Goal: Download file/media

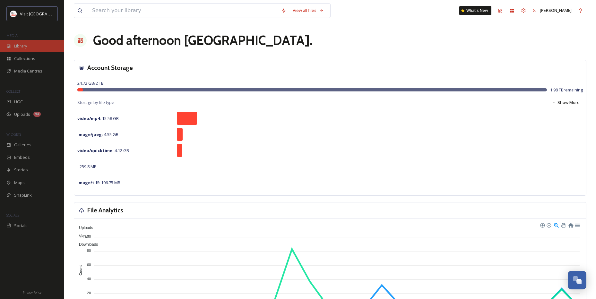
click at [22, 46] on span "Library" at bounding box center [20, 46] width 13 height 6
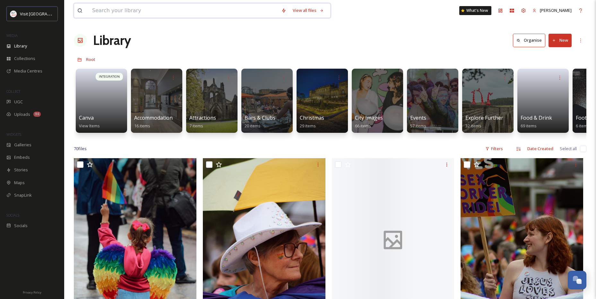
click at [130, 12] on input at bounding box center [183, 11] width 189 height 14
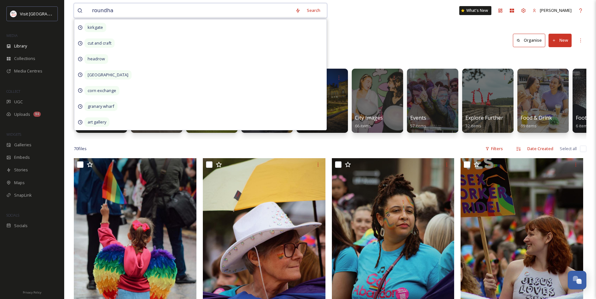
type input "roundhay"
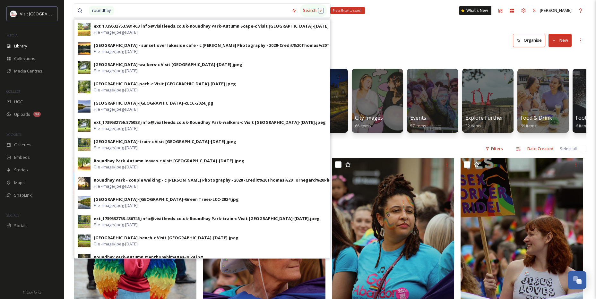
click at [308, 10] on div "Search Press Enter to search" at bounding box center [313, 10] width 27 height 13
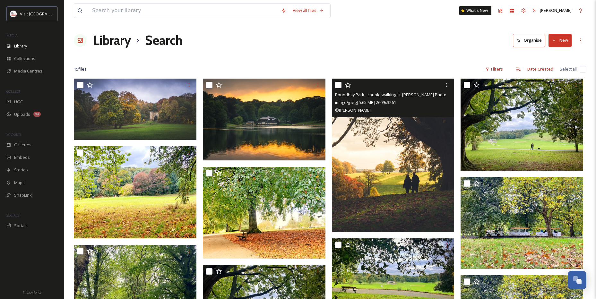
click at [401, 161] on img at bounding box center [393, 155] width 123 height 153
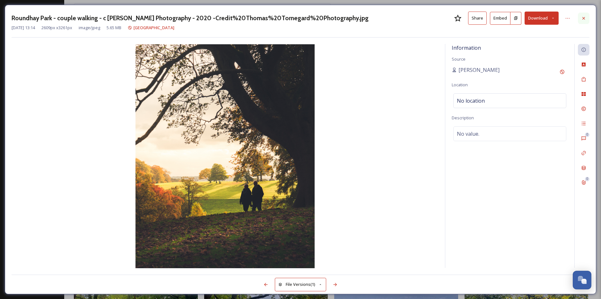
click at [586, 15] on div at bounding box center [584, 19] width 12 height 12
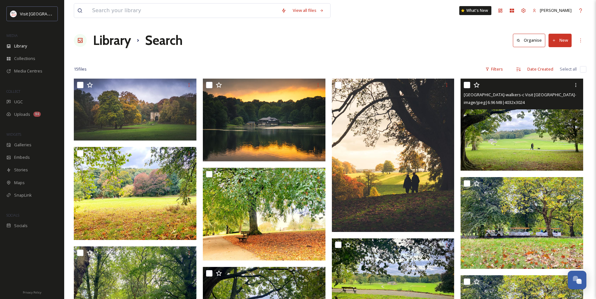
click at [505, 148] on img at bounding box center [522, 125] width 123 height 92
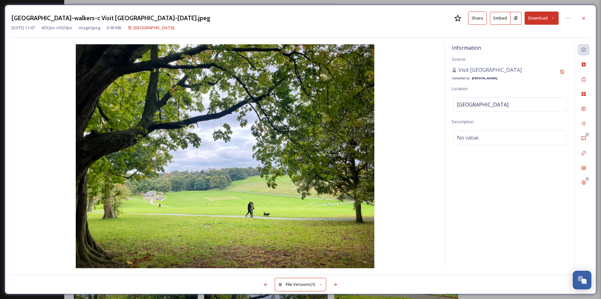
click at [545, 17] on button "Download" at bounding box center [541, 18] width 34 height 13
click at [523, 47] on span "Download Large (2000 x 1500)" at bounding box center [522, 45] width 56 height 6
click at [586, 107] on div "Rights" at bounding box center [584, 109] width 12 height 12
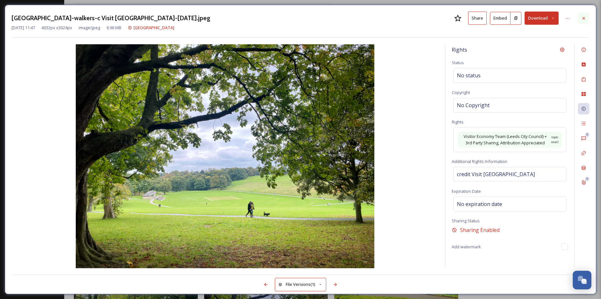
click at [586, 16] on icon at bounding box center [583, 18] width 5 height 5
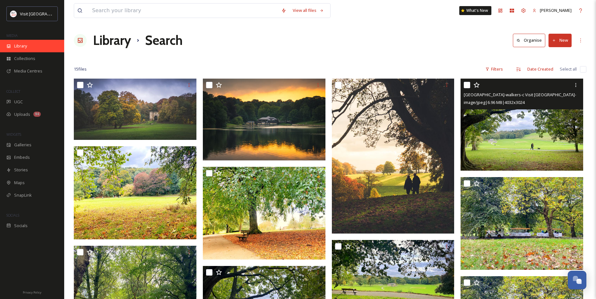
click at [25, 47] on span "Library" at bounding box center [20, 46] width 13 height 6
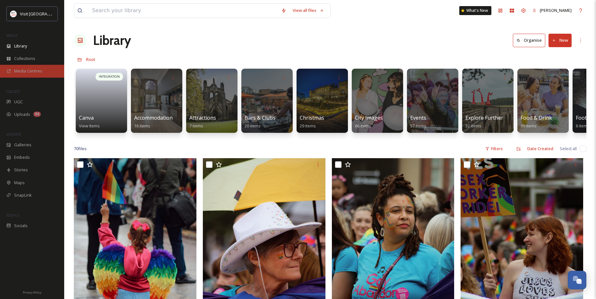
click at [37, 70] on span "Media Centres" at bounding box center [28, 71] width 28 height 6
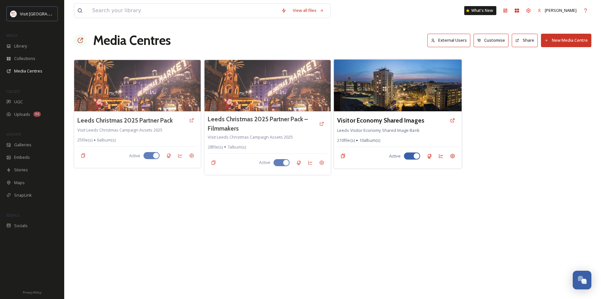
click at [428, 95] on img at bounding box center [397, 85] width 127 height 52
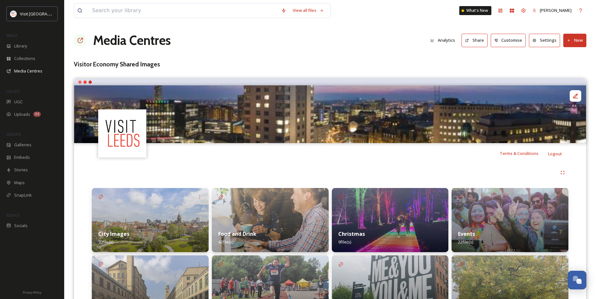
click at [474, 42] on button "Share" at bounding box center [475, 40] width 26 height 13
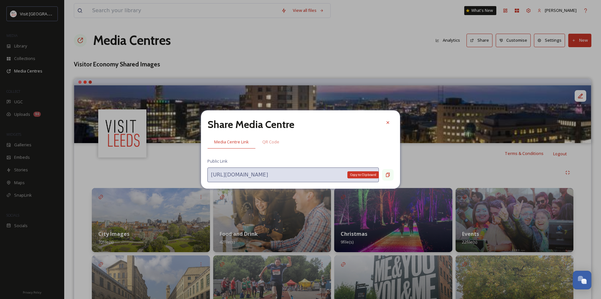
click at [386, 175] on icon at bounding box center [387, 174] width 5 height 5
click at [387, 174] on icon at bounding box center [387, 174] width 5 height 5
click at [387, 120] on icon at bounding box center [387, 122] width 5 height 5
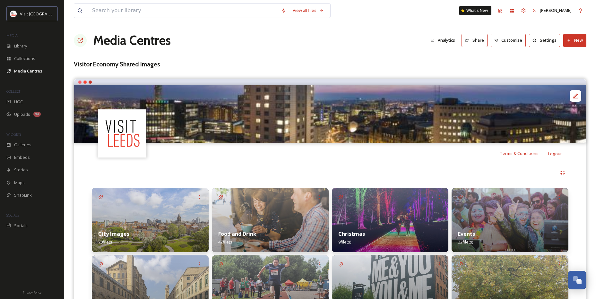
click at [545, 42] on button "Settings" at bounding box center [544, 40] width 31 height 13
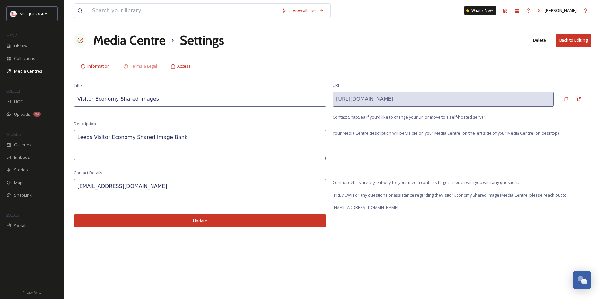
click at [183, 71] on div "Access" at bounding box center [181, 66] width 34 height 13
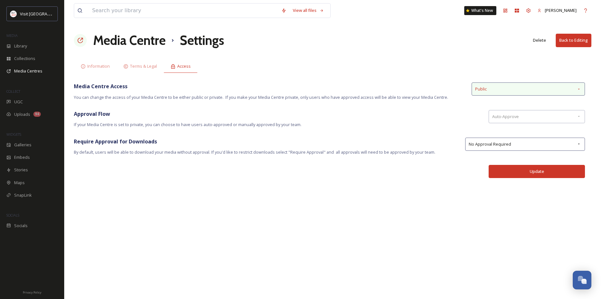
click at [500, 91] on div "Public" at bounding box center [527, 88] width 113 height 13
click at [98, 63] on div "Information" at bounding box center [95, 66] width 43 height 13
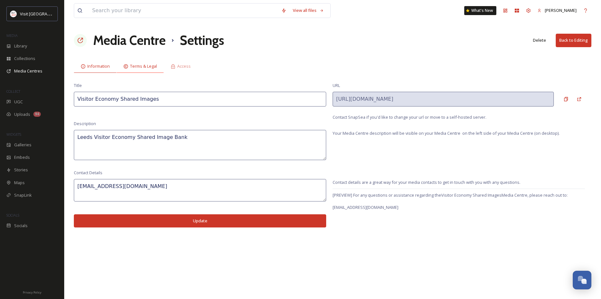
click at [132, 67] on span "Terms & Legal" at bounding box center [143, 66] width 27 height 6
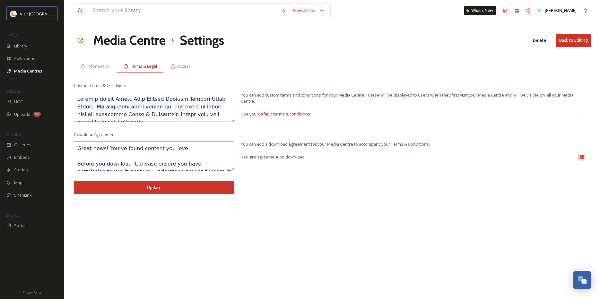
click at [237, 235] on div "View all files What's [GEOGRAPHIC_DATA][PERSON_NAME] Media Centre Settings Dele…" at bounding box center [332, 149] width 537 height 299
click at [32, 43] on div "Library" at bounding box center [32, 46] width 64 height 13
